Goal: Transaction & Acquisition: Purchase product/service

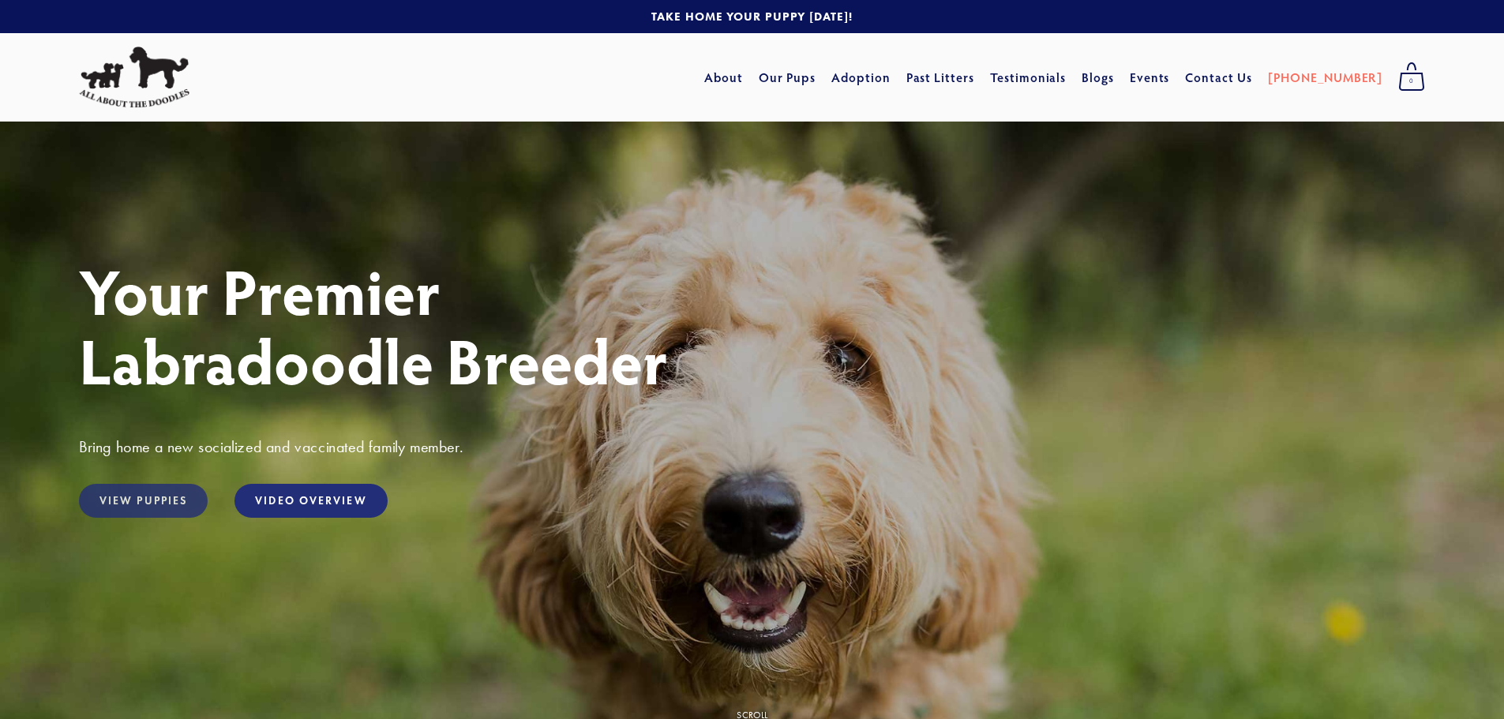
click at [187, 501] on link "View Puppies" at bounding box center [143, 501] width 129 height 34
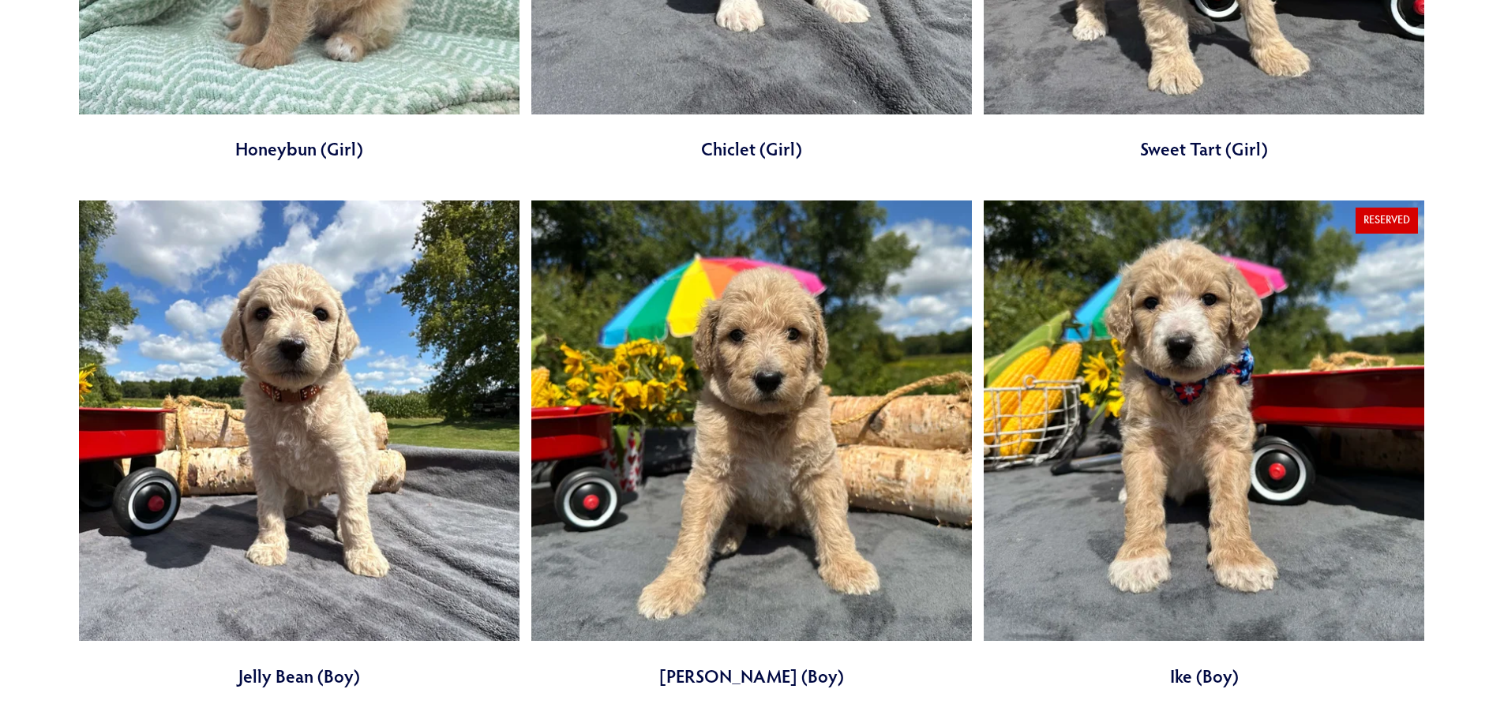
scroll to position [2132, 0]
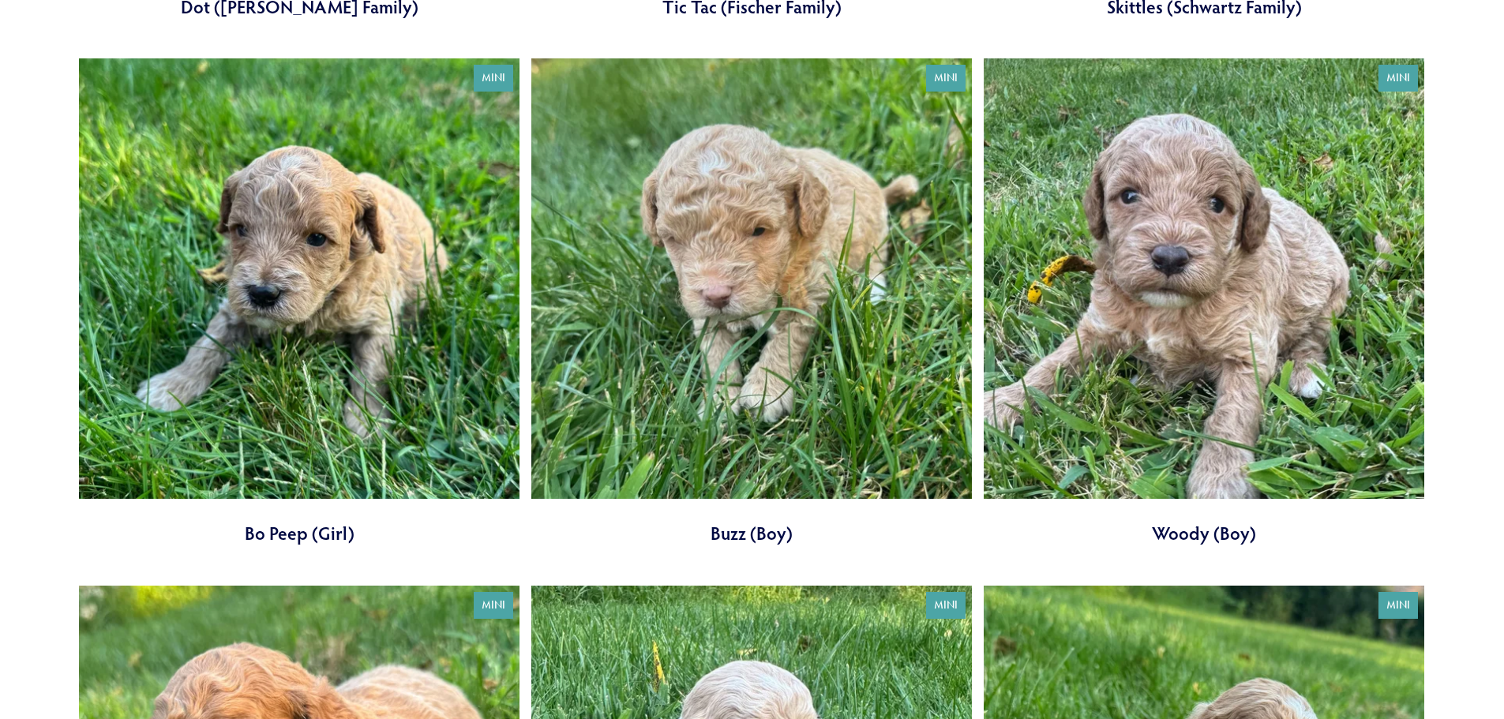
scroll to position [3316, 0]
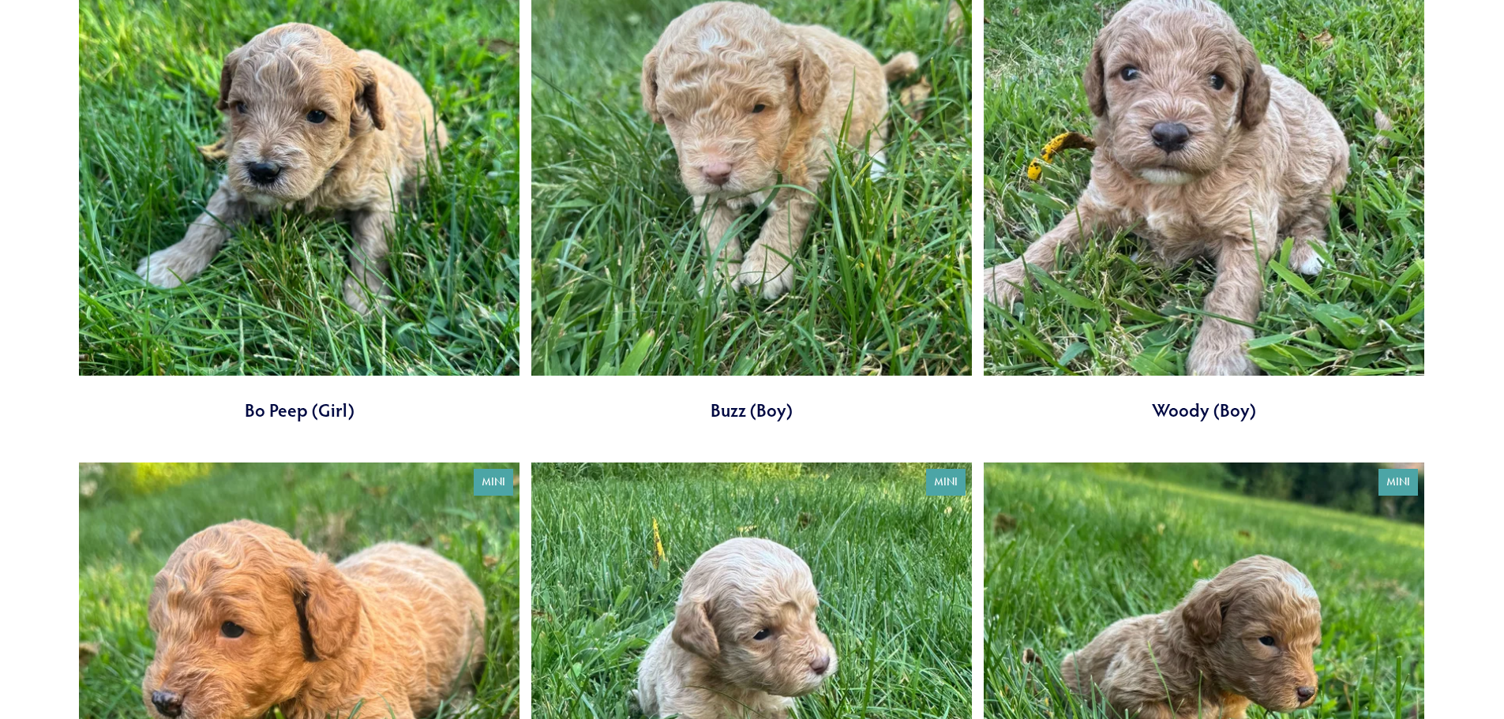
click at [1184, 210] on link at bounding box center [1204, 179] width 441 height 488
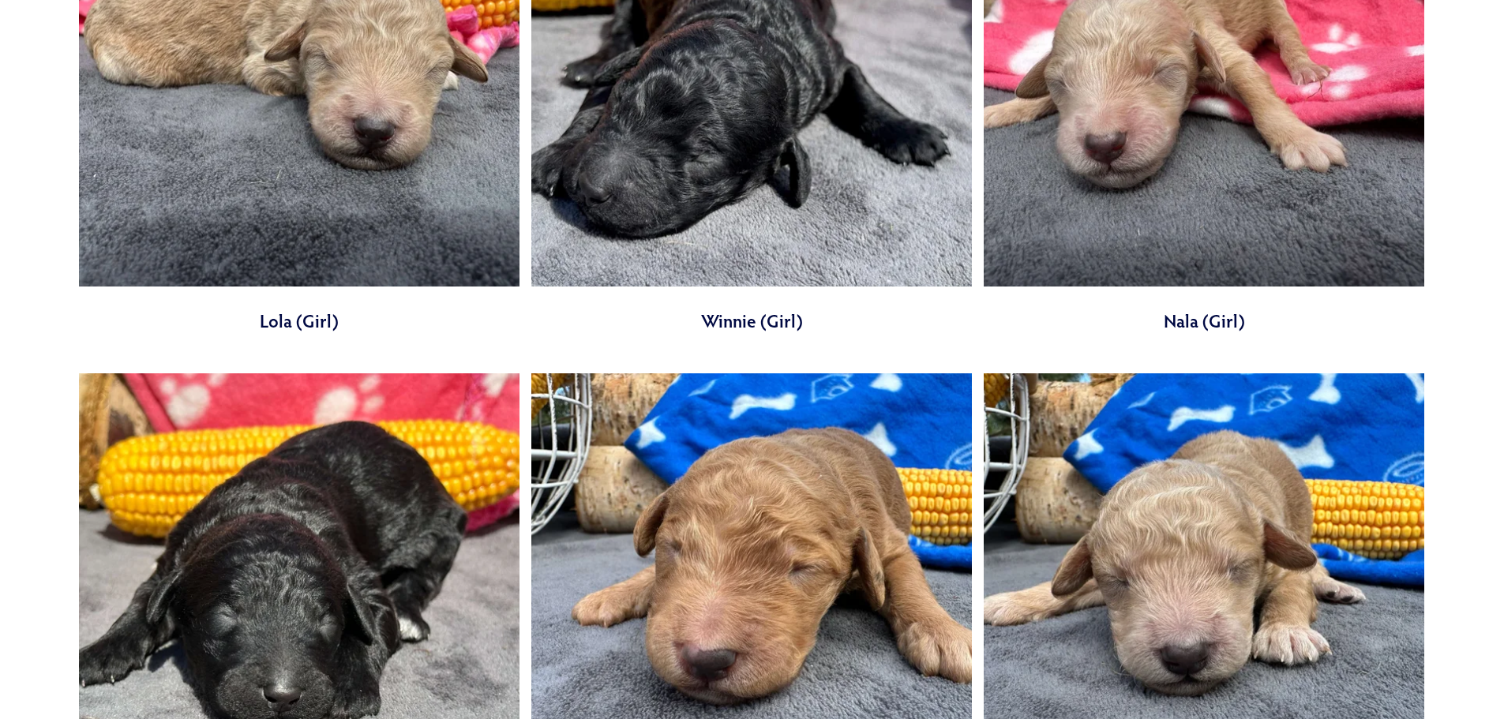
scroll to position [5843, 0]
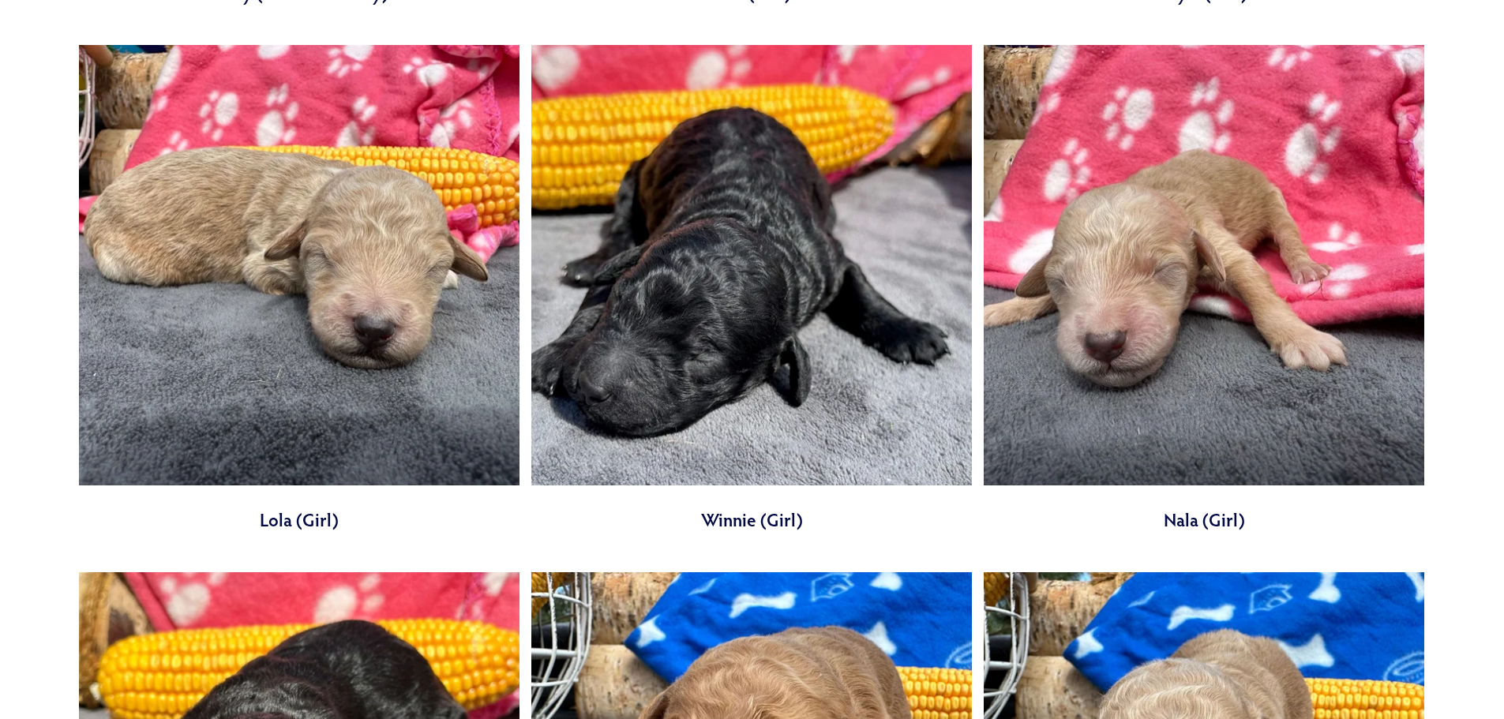
click at [348, 415] on link at bounding box center [299, 289] width 441 height 488
